Goal: Task Accomplishment & Management: Manage account settings

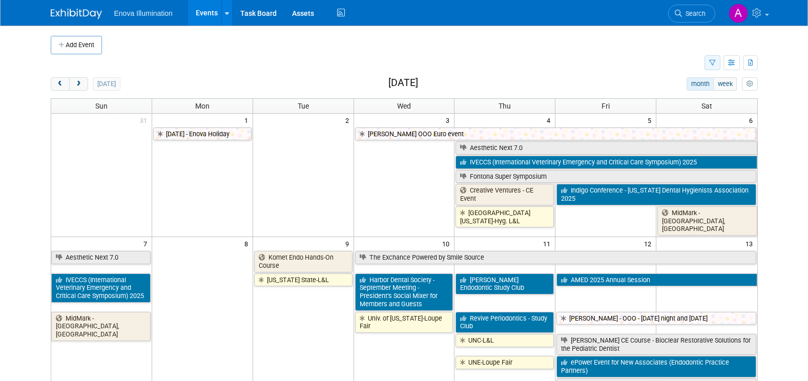
click at [714, 64] on icon "button" at bounding box center [712, 63] width 7 height 7
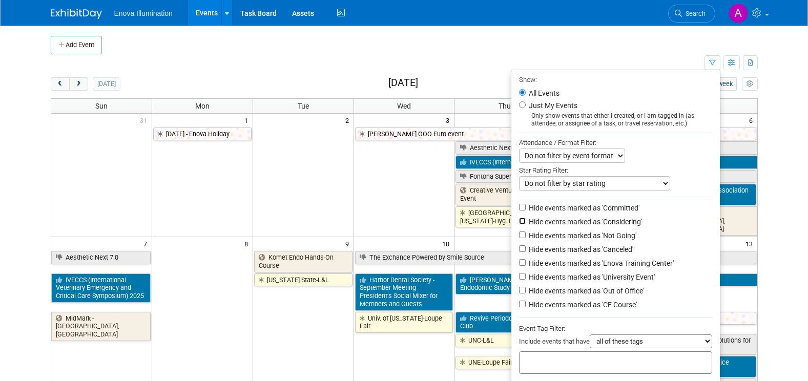
click at [519, 224] on input "Hide events marked as 'Considering'" at bounding box center [522, 221] width 7 height 7
checkbox input "true"
click at [519, 238] on input "Hide events marked as 'Not Going'" at bounding box center [522, 235] width 7 height 7
checkbox input "true"
click at [518, 243] on li "Hide events marked as 'Not Going'" at bounding box center [615, 237] width 209 height 14
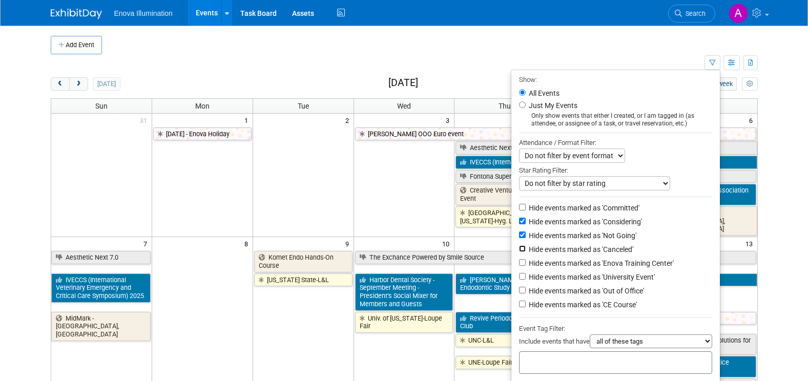
click at [519, 251] on input "Hide events marked as 'Canceled'" at bounding box center [522, 248] width 7 height 7
checkbox input "true"
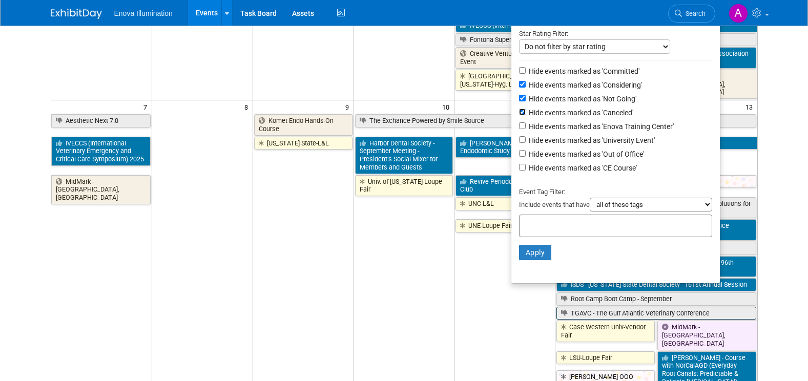
scroll to position [154, 0]
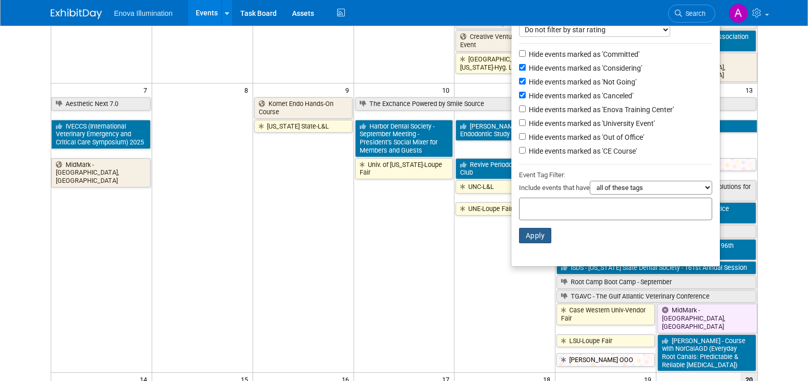
click at [526, 236] on button "Apply" at bounding box center [535, 235] width 33 height 15
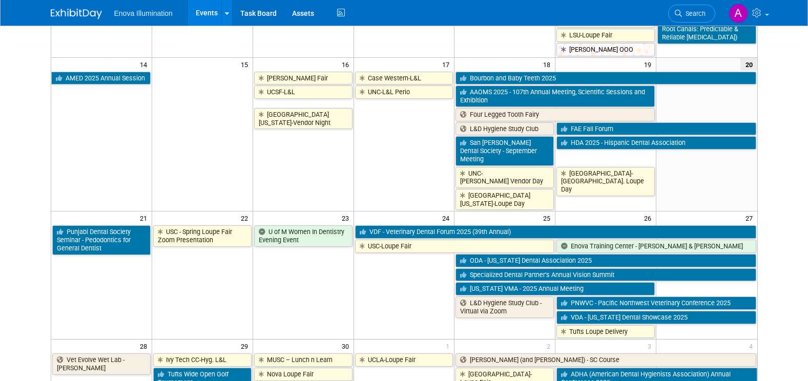
scroll to position [359, 0]
